Goal: Task Accomplishment & Management: Use online tool/utility

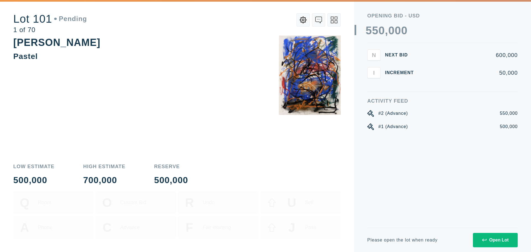
click at [399, 58] on div "N Next Bid 600,000" at bounding box center [442, 54] width 150 height 11
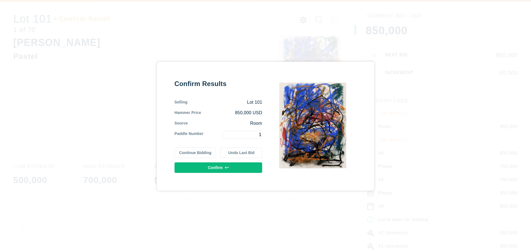
type input "1"
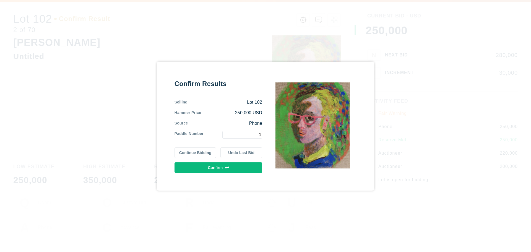
type input "1"
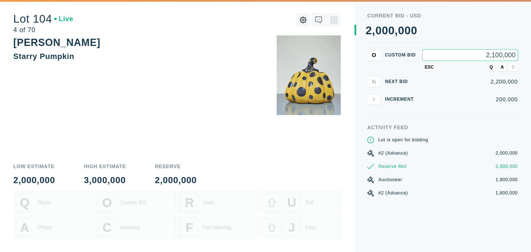
type input "2,100,000"
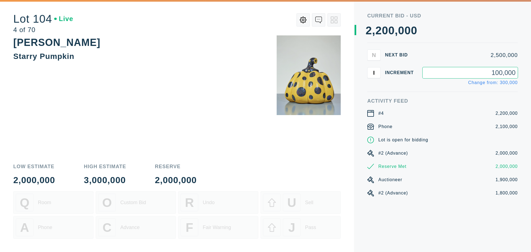
type input "100,000"
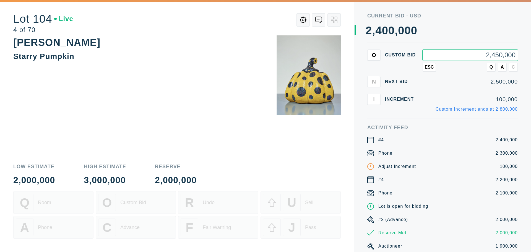
type input "2,450,000"
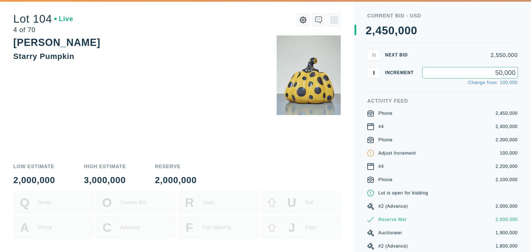
type input "50,000"
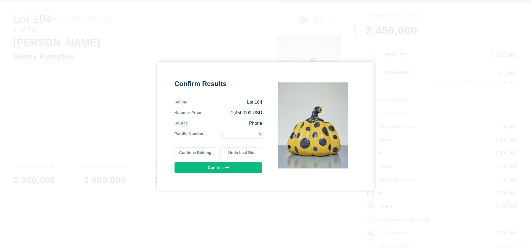
type input "1"
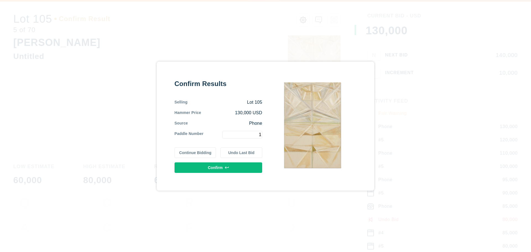
type input "1"
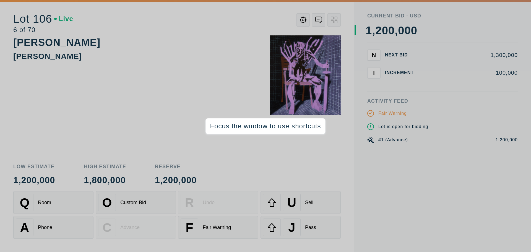
click at [360, 171] on div "Current Bid - USD 0 1 2 3 4 5 6 7 8 9 , 0 1 2 3 4 5 6 7 8 9 0 1 2 3 4 5 6 7 8 9…" at bounding box center [442, 126] width 177 height 252
